Goal: Obtain resource: Obtain resource

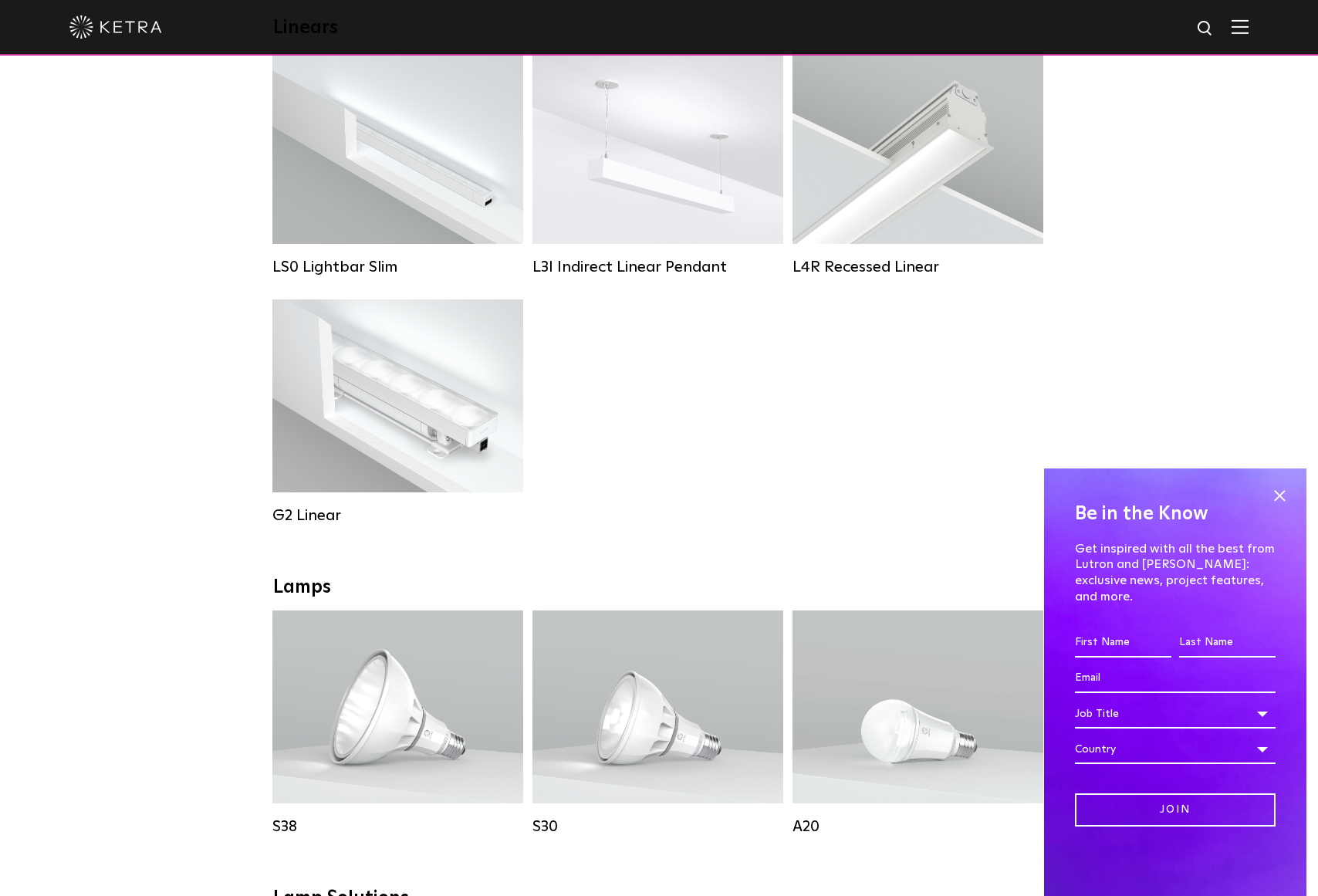
scroll to position [556, 0]
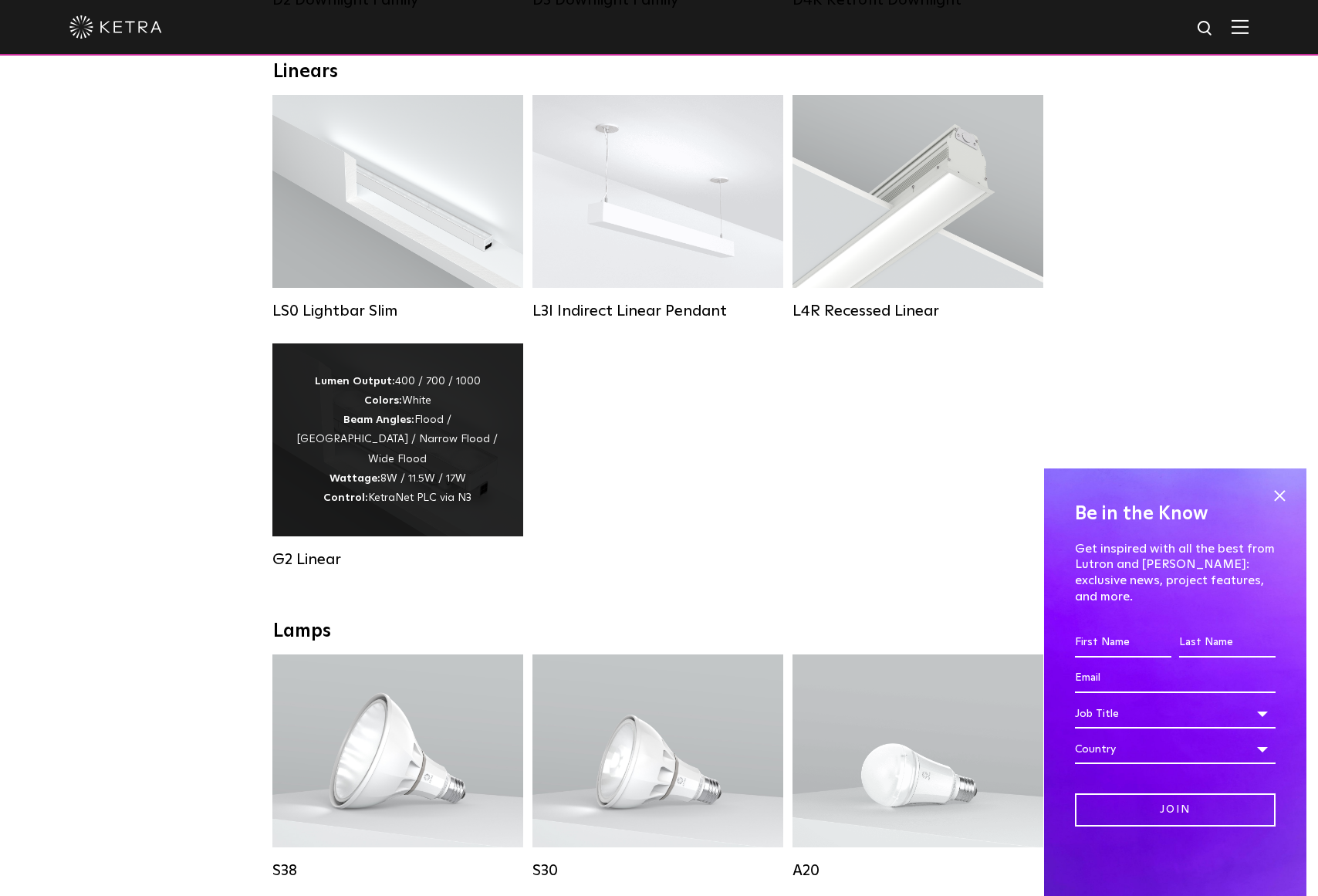
click at [403, 447] on div "Lumen Output: 400 / 700 / 1000 Colors: White Beam Angles: Flood / Graze / Narro…" at bounding box center [397, 439] width 205 height 135
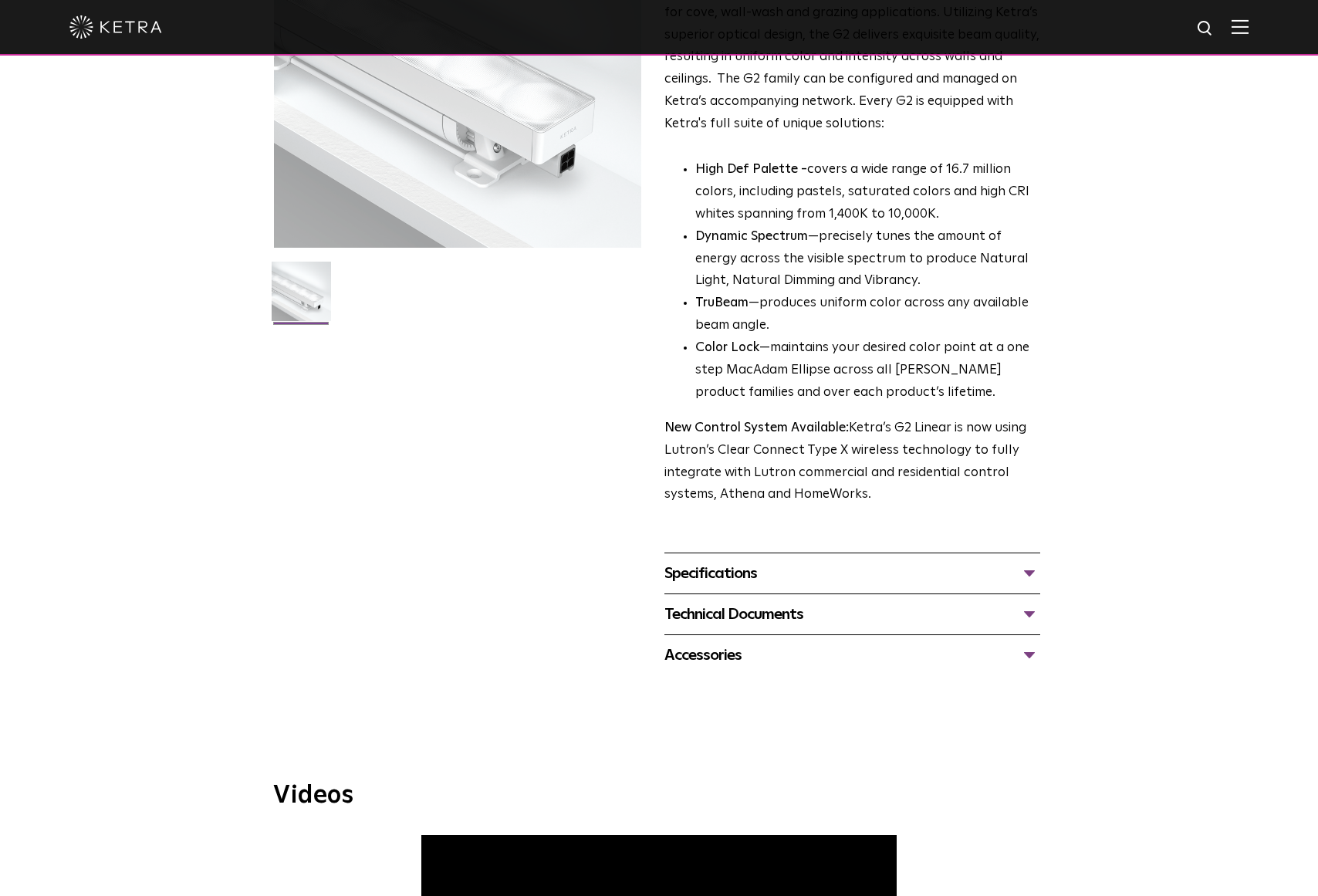
scroll to position [247, 0]
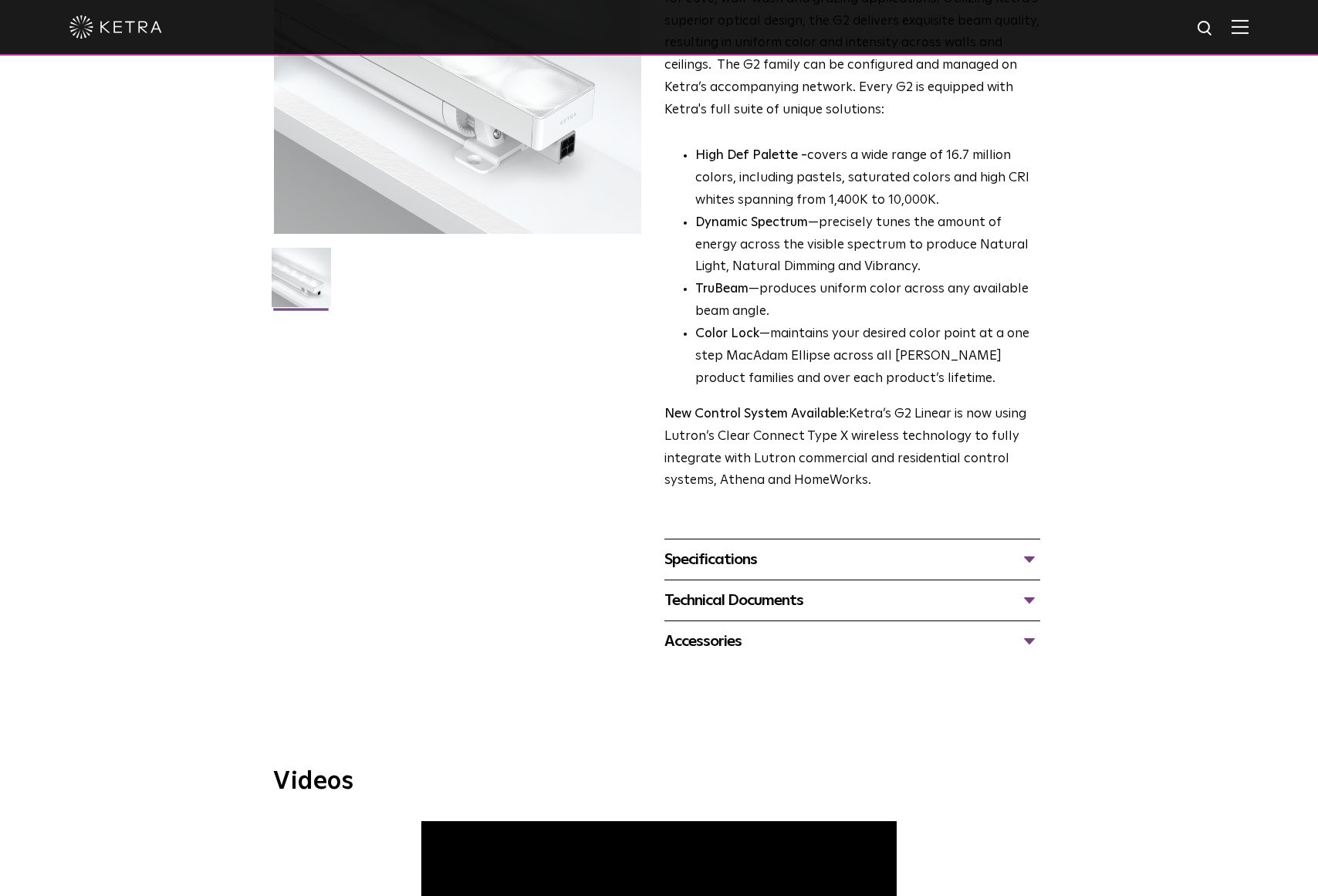
click at [720, 562] on div "Specifications" at bounding box center [852, 559] width 376 height 24
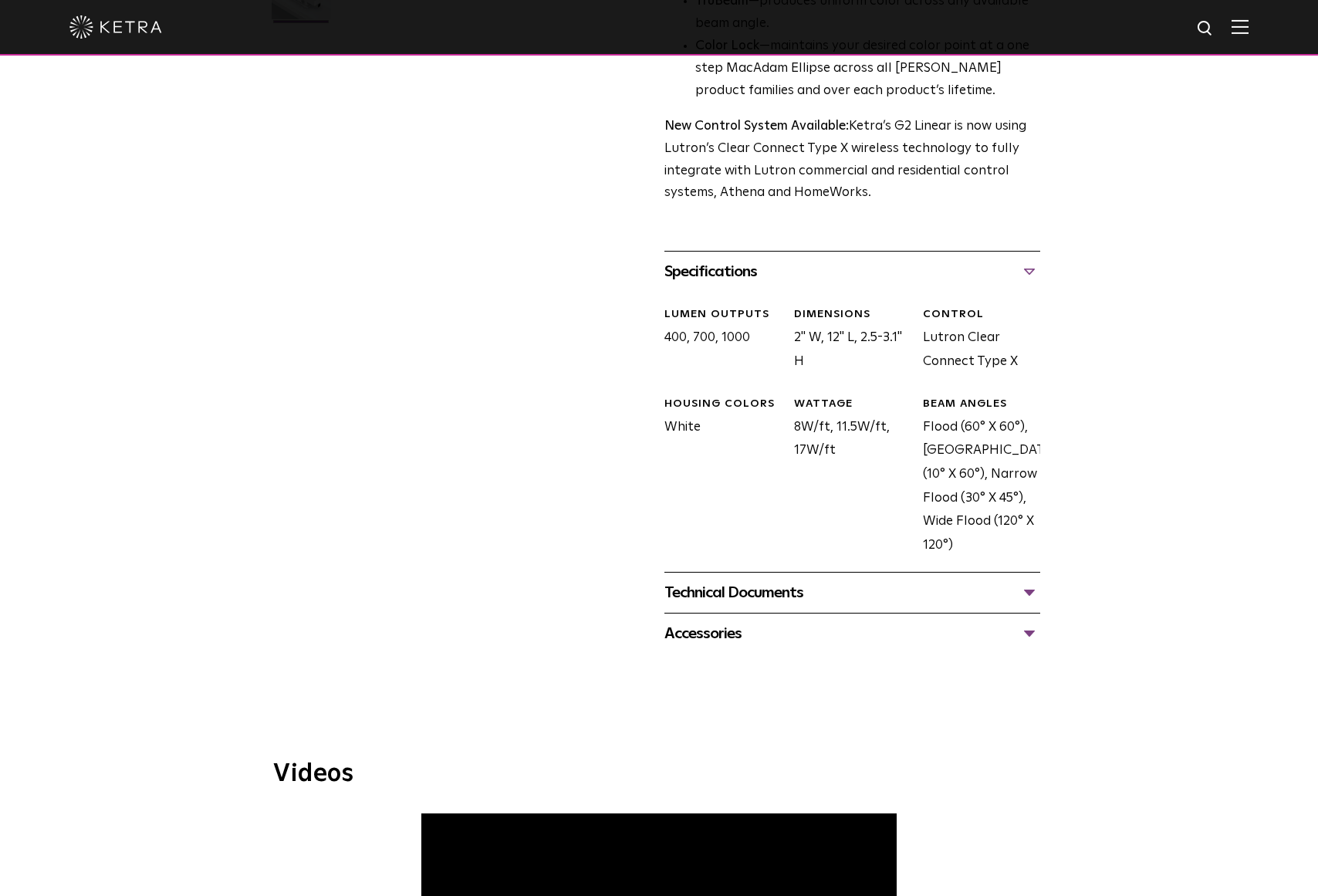
scroll to position [536, 0]
click at [760, 585] on div "Technical Documents" at bounding box center [852, 590] width 376 height 24
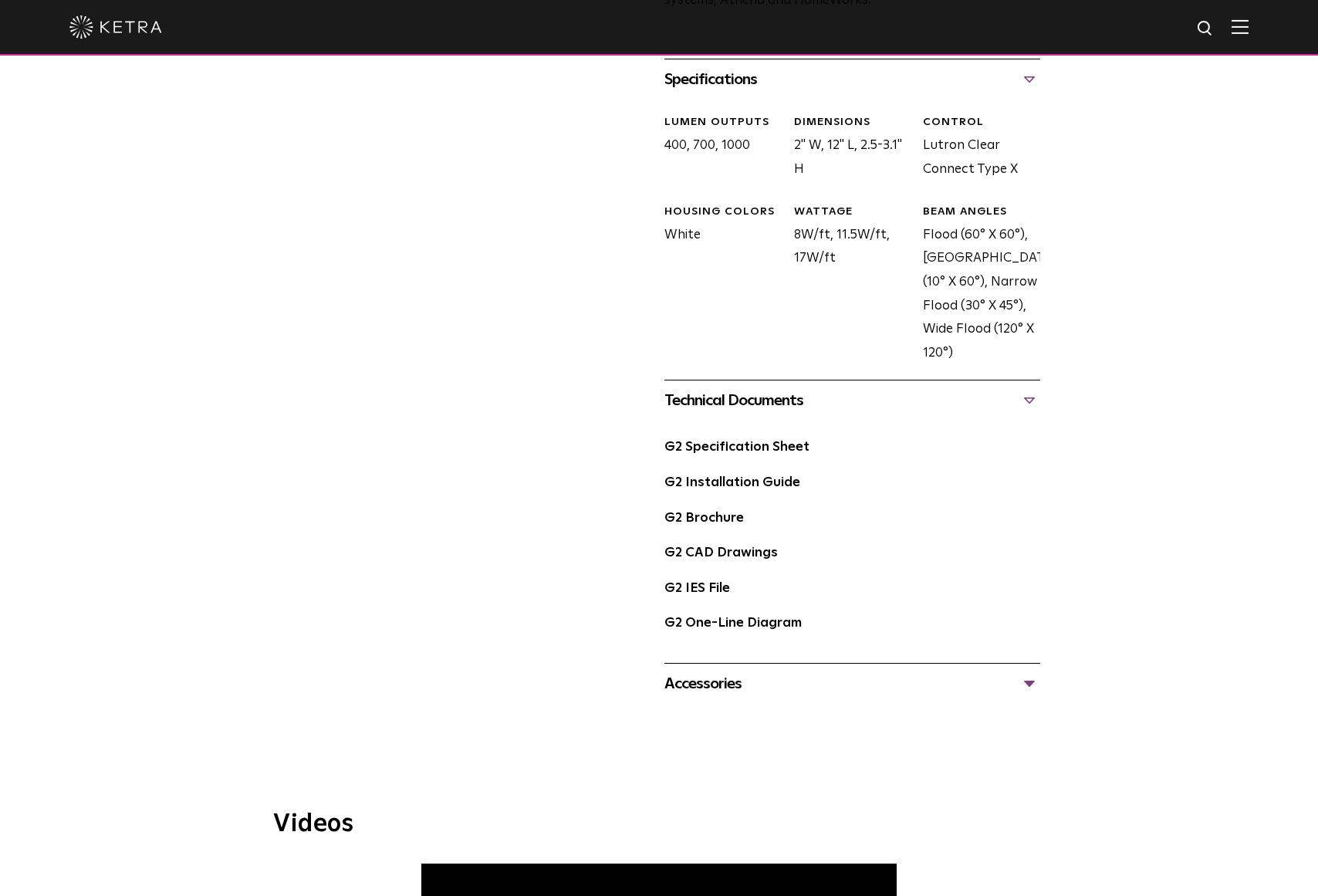
scroll to position [746, 0]
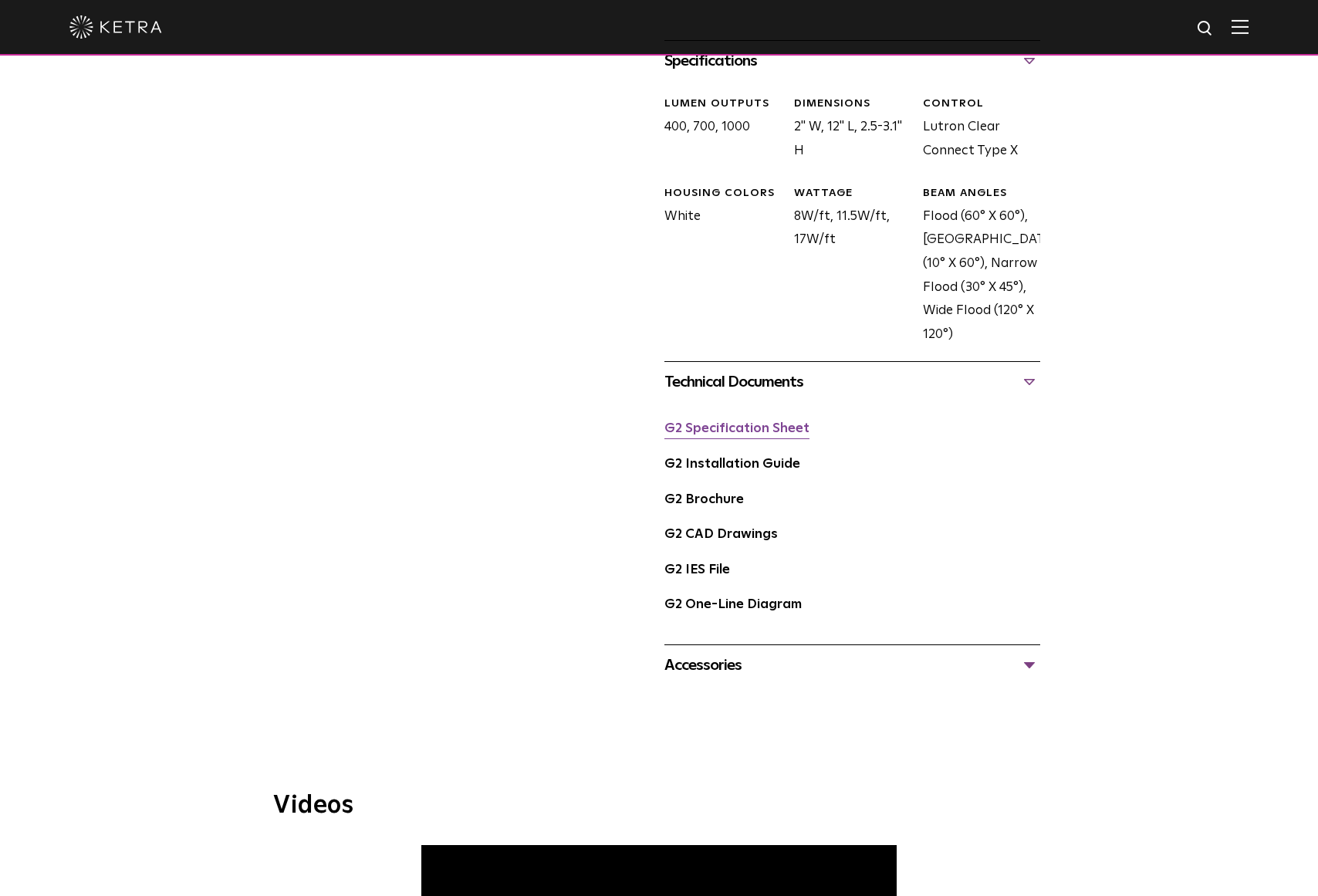
click at [718, 423] on link "G2 Specification Sheet" at bounding box center [737, 429] width 145 height 13
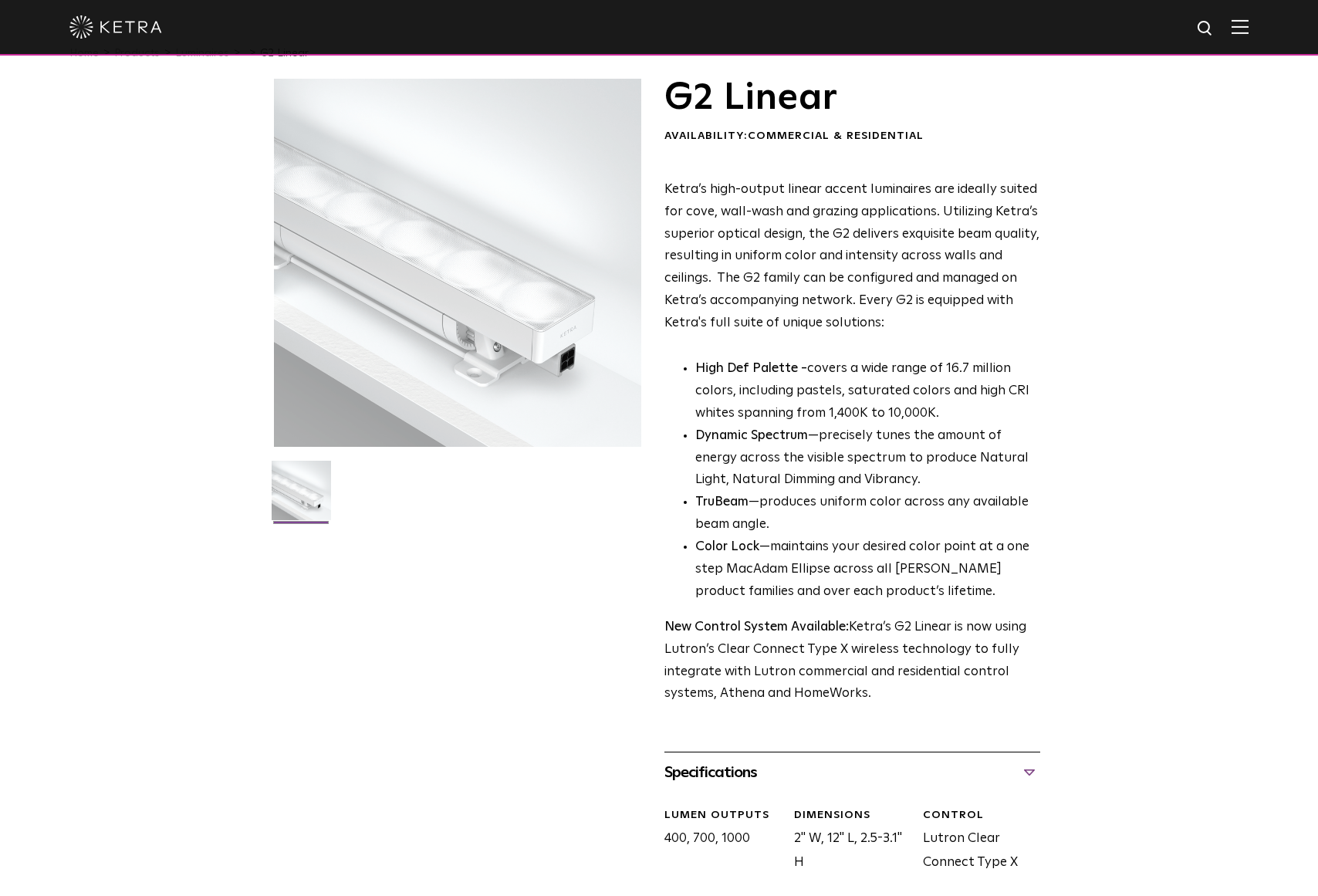
scroll to position [0, 0]
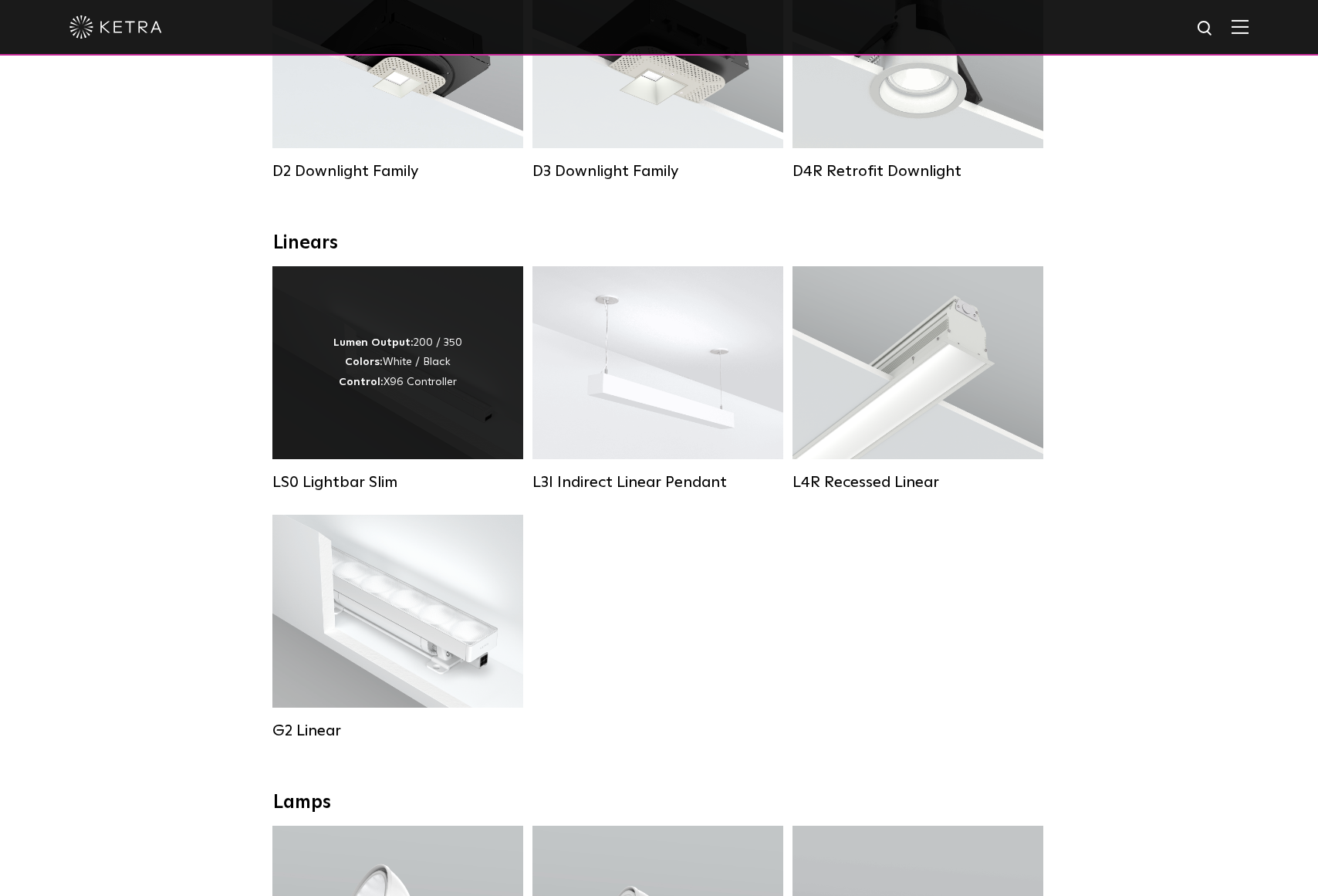
scroll to position [383, 0]
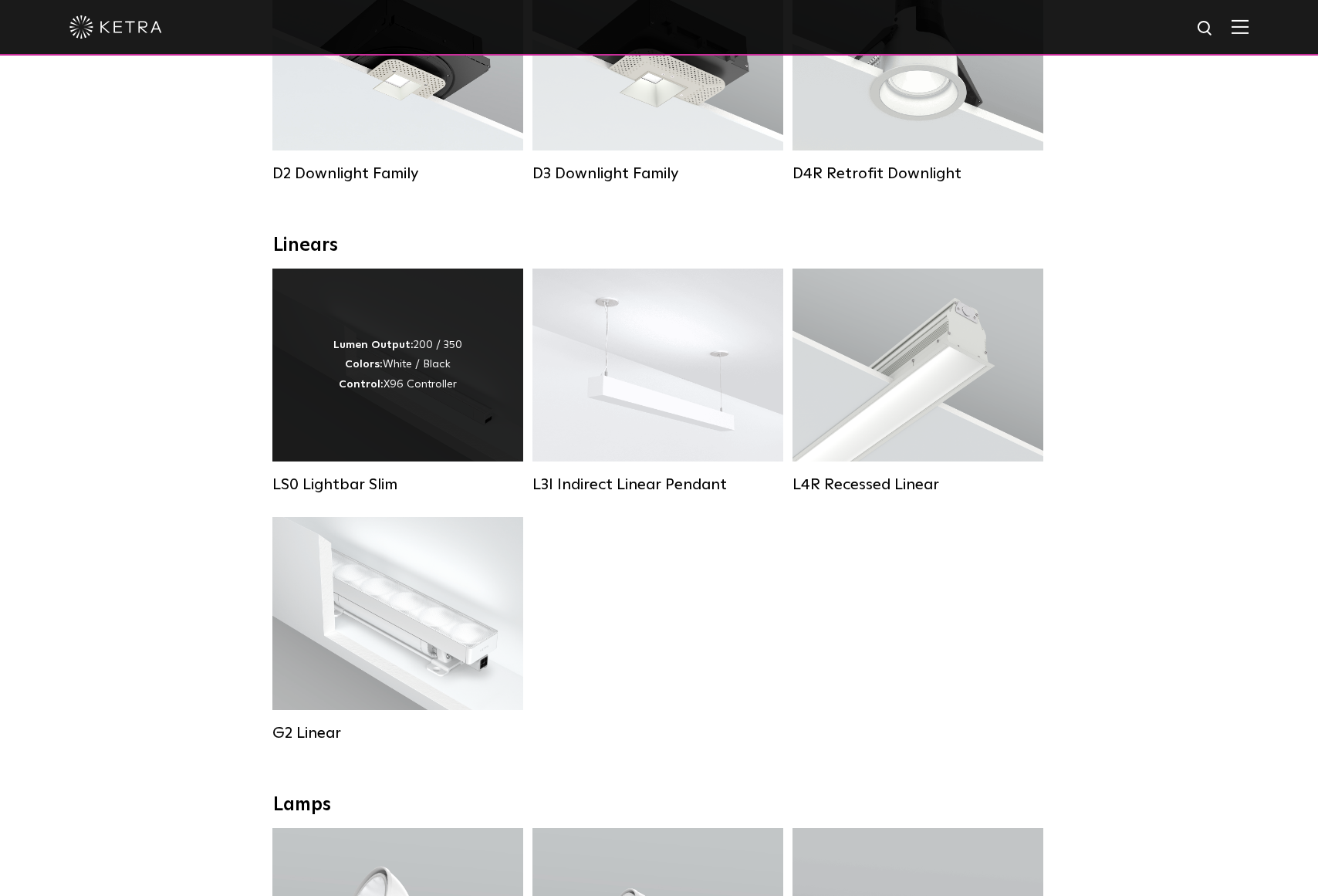
click at [402, 383] on div "Lumen Output: 200 / 350 Colors: White / Black Control: X96 Controller" at bounding box center [398, 364] width 129 height 59
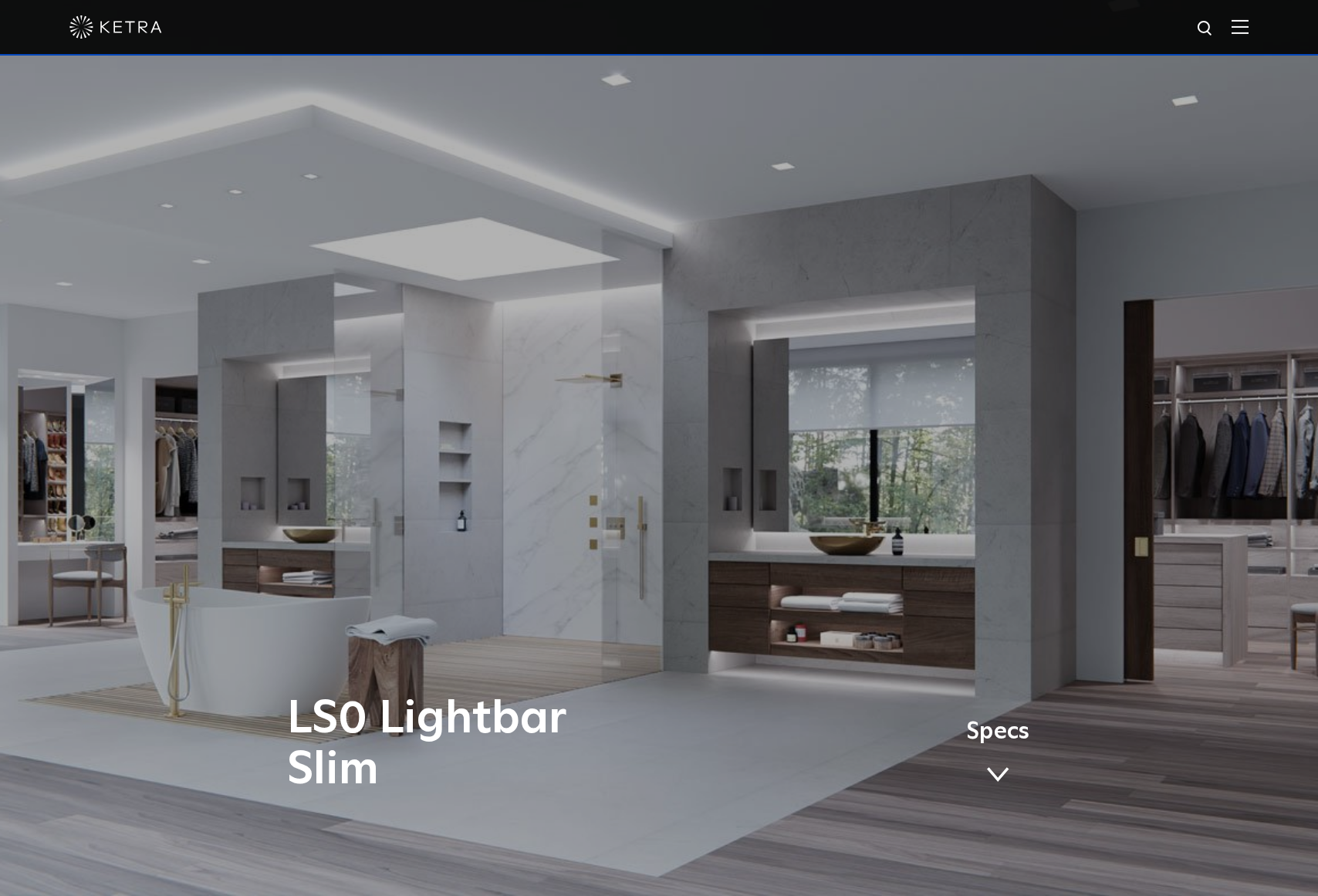
click at [995, 735] on span "Specs" at bounding box center [998, 732] width 64 height 22
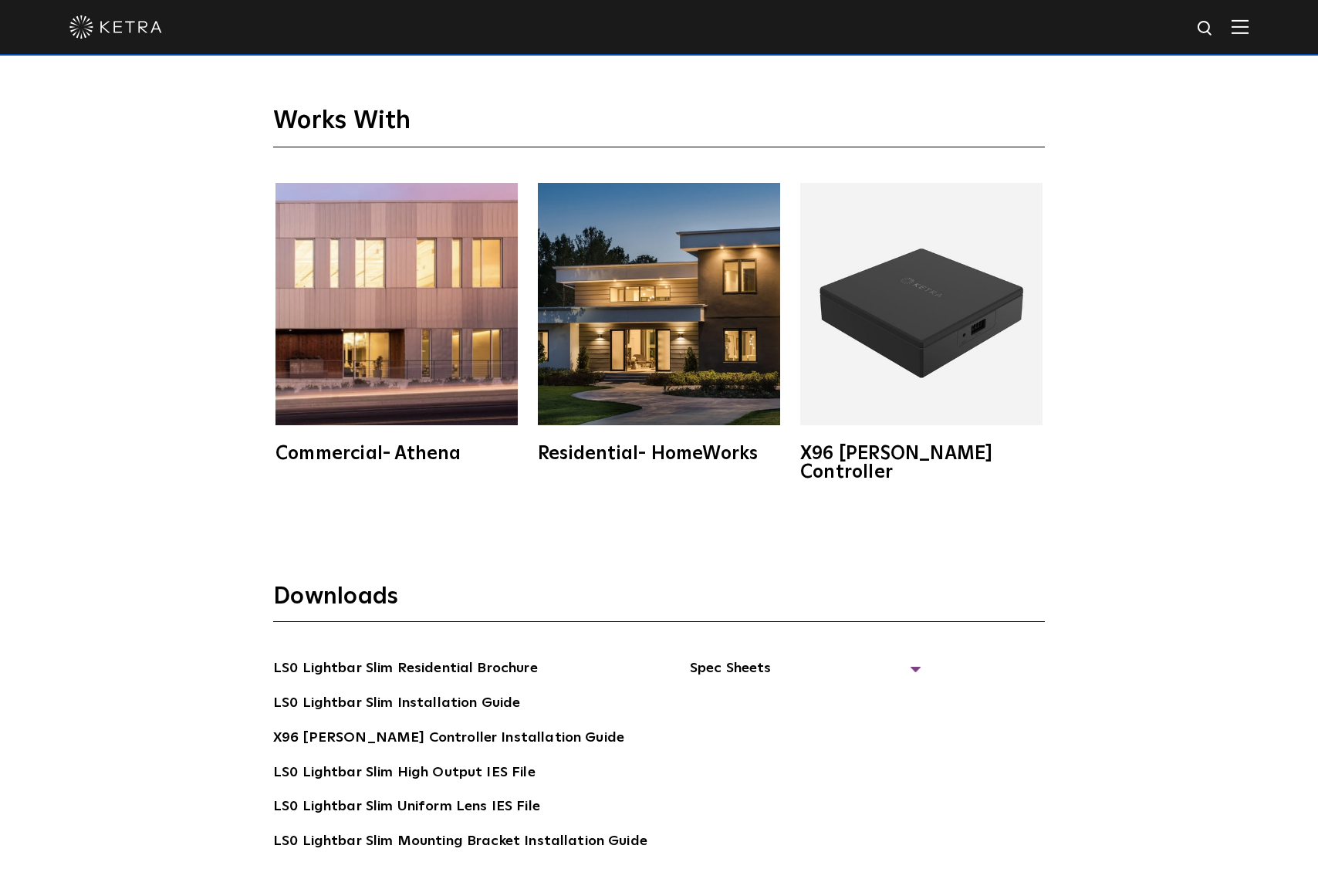
scroll to position [3219, 0]
click at [848, 457] on div "X96 [PERSON_NAME] Controller" at bounding box center [921, 463] width 242 height 37
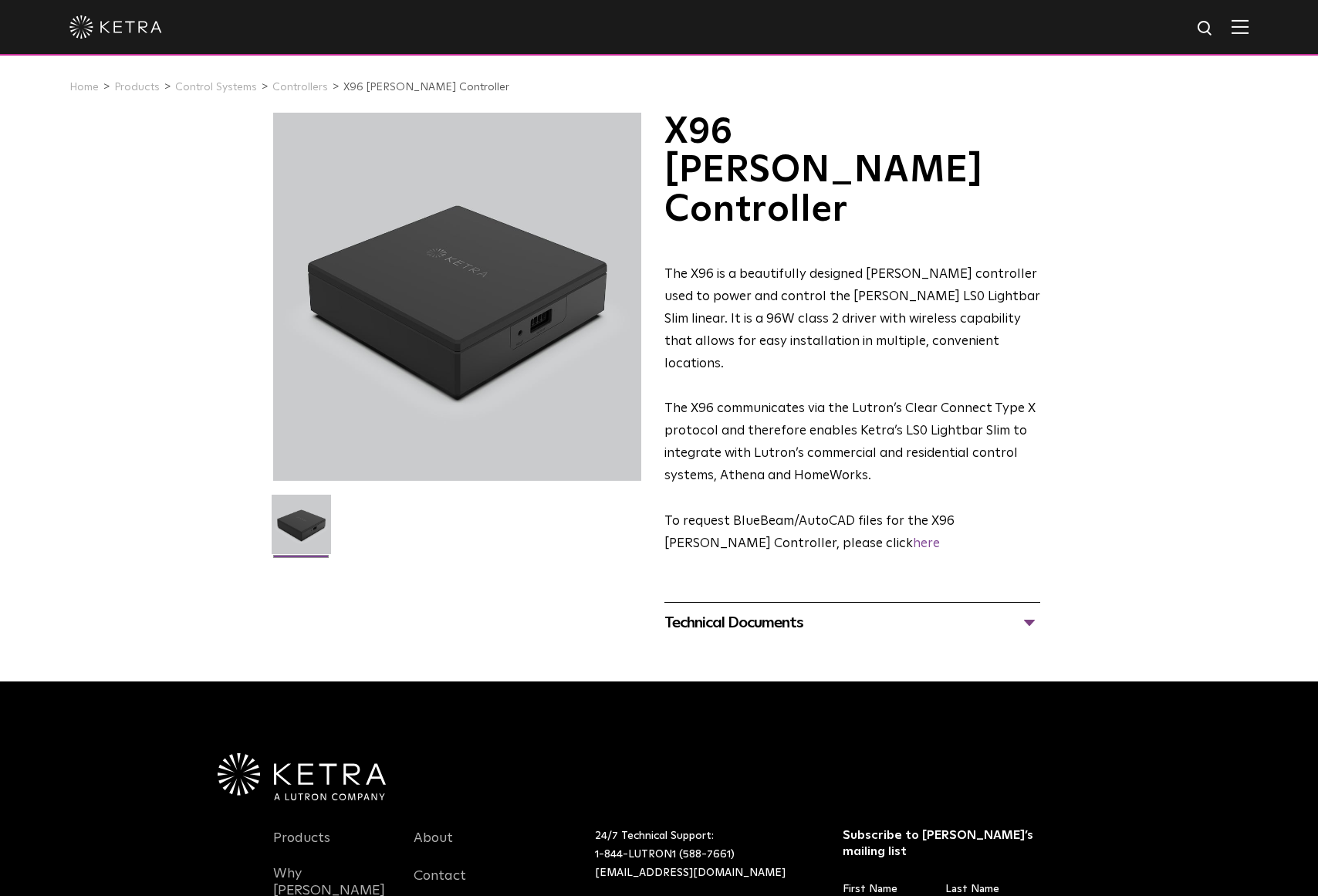
click at [734, 610] on div "Technical Documents" at bounding box center [852, 622] width 376 height 24
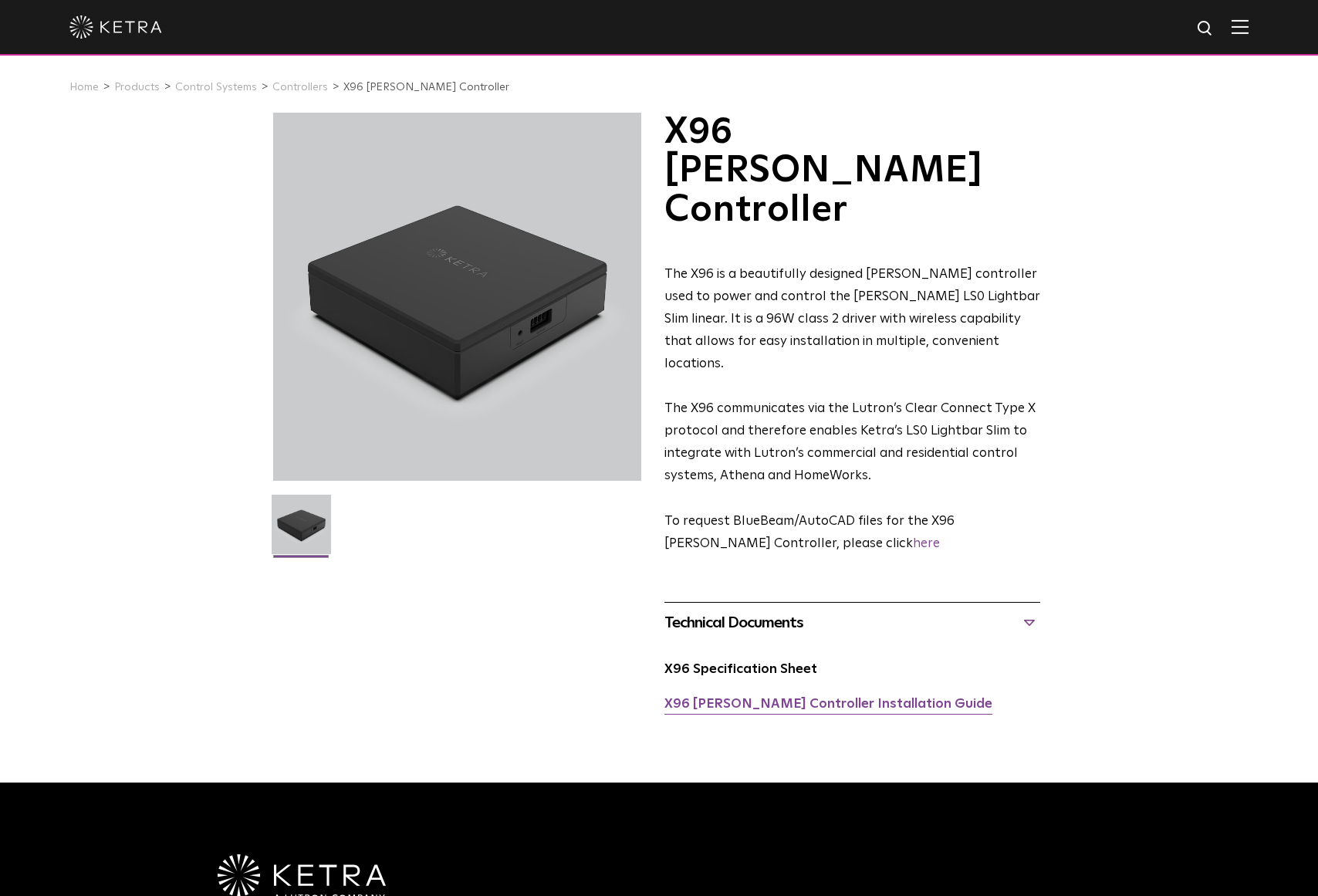
click at [766, 697] on link "X96 Ketra Controller Installation Guide" at bounding box center [828, 704] width 328 height 13
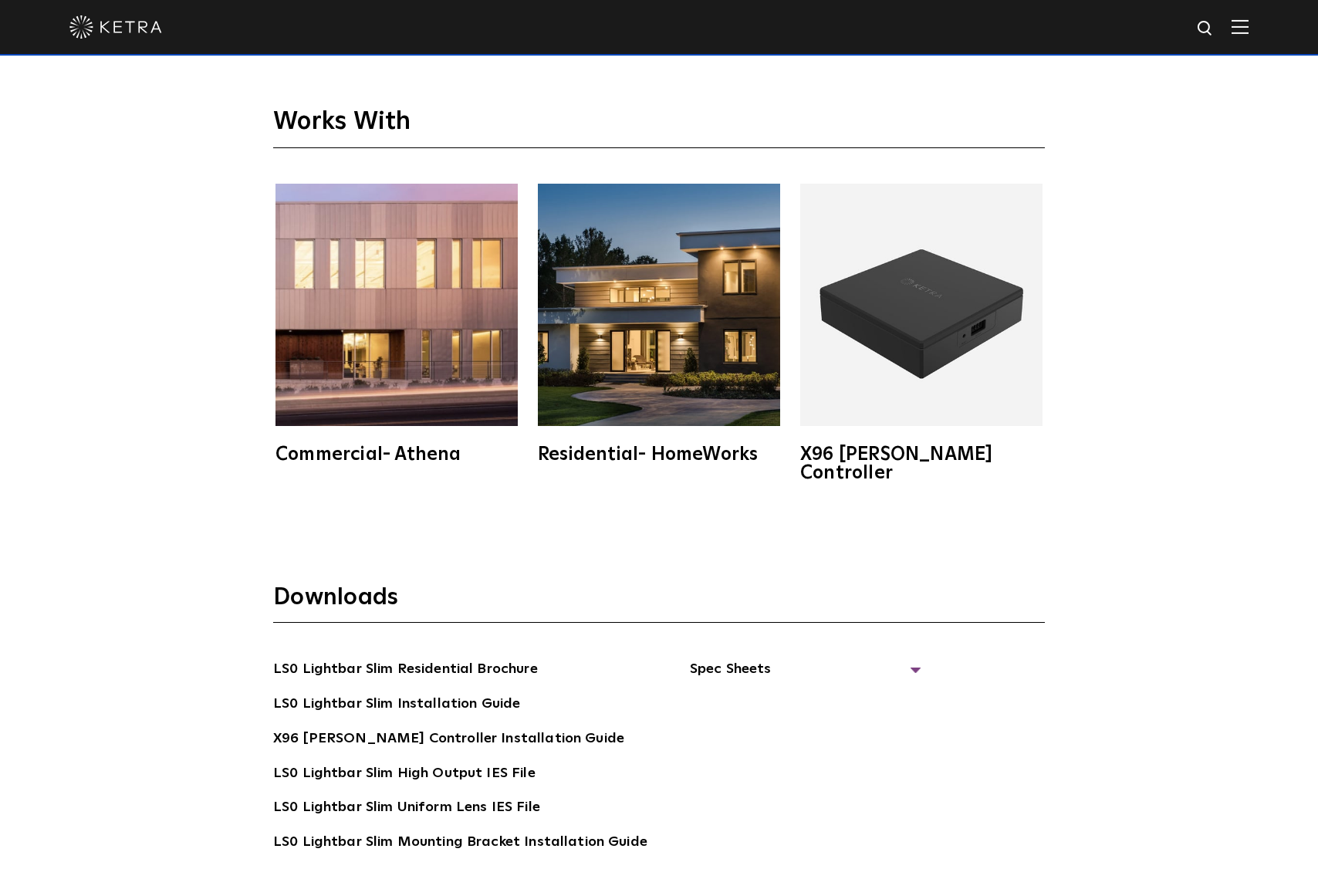
scroll to position [3219, 0]
click at [648, 353] on img at bounding box center [659, 305] width 242 height 242
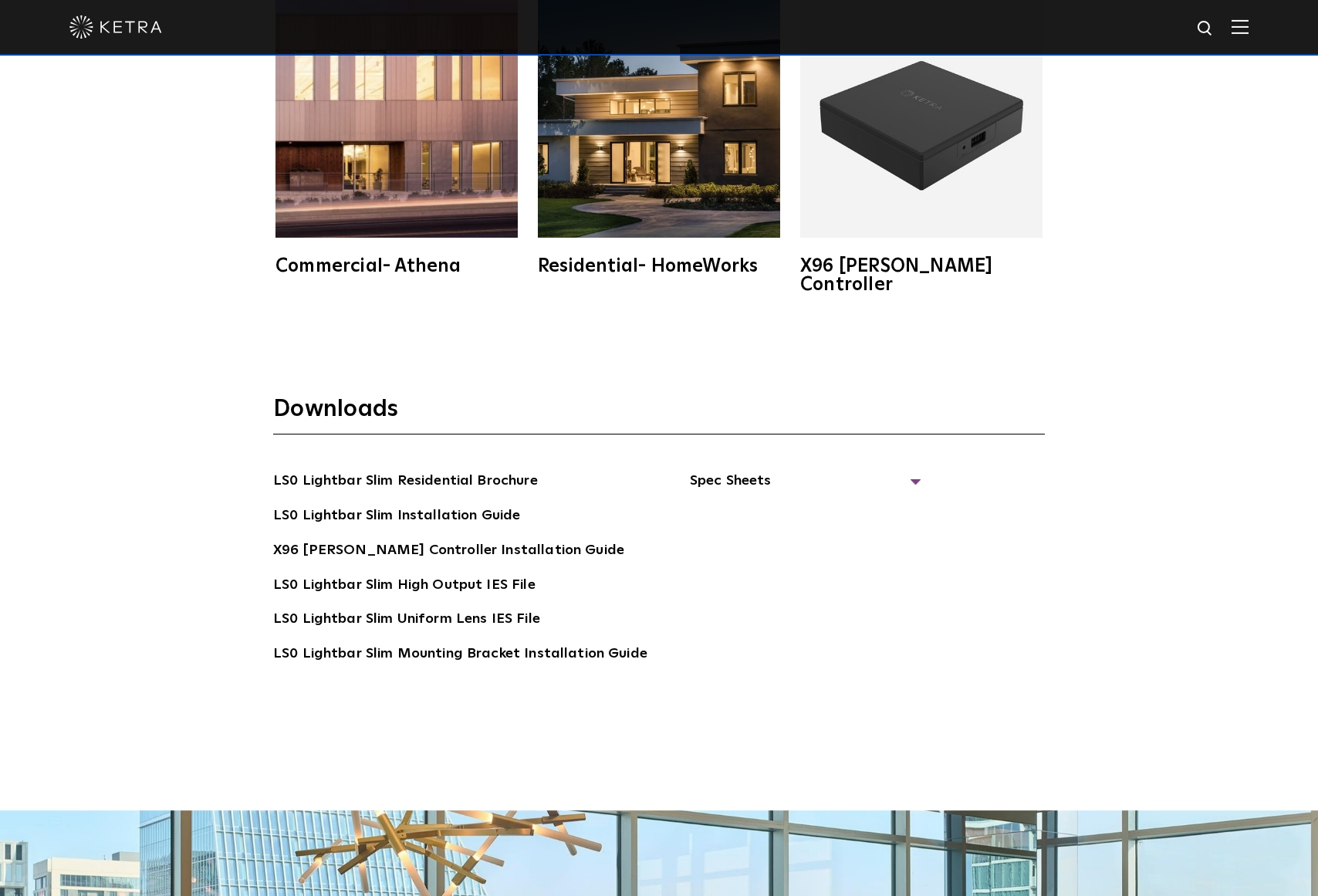
scroll to position [3419, 0]
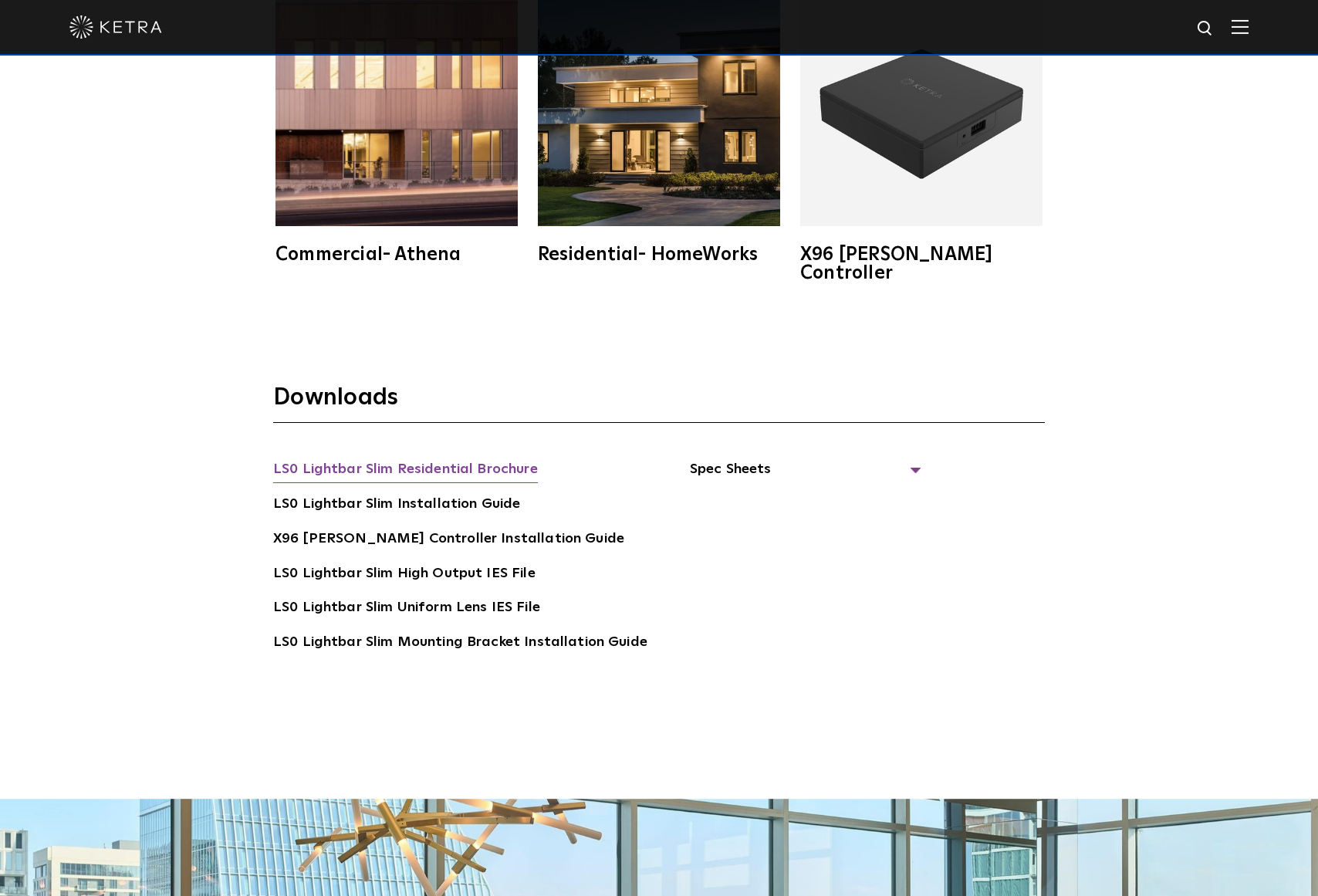
click at [470, 458] on link "LS0 Lightbar Slim Residential Brochure" at bounding box center [405, 470] width 265 height 24
